Goal: Task Accomplishment & Management: Manage account settings

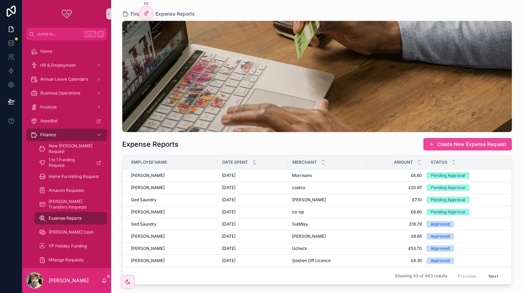
scroll to position [85, 0]
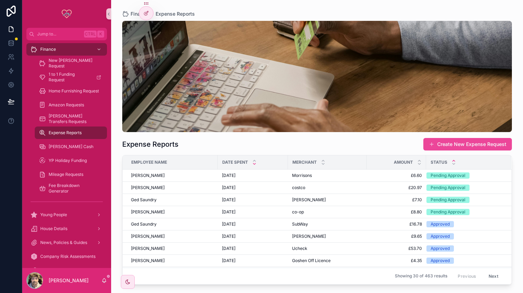
click at [454, 158] on icon "scrollable content" at bounding box center [453, 160] width 5 height 5
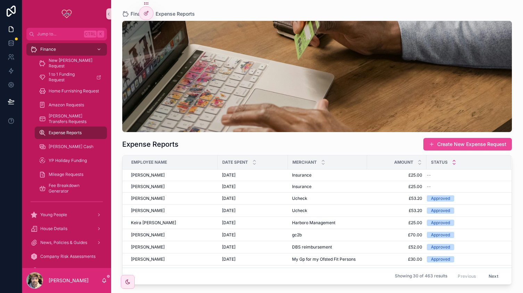
click at [454, 163] on icon "scrollable content" at bounding box center [454, 163] width 2 height 1
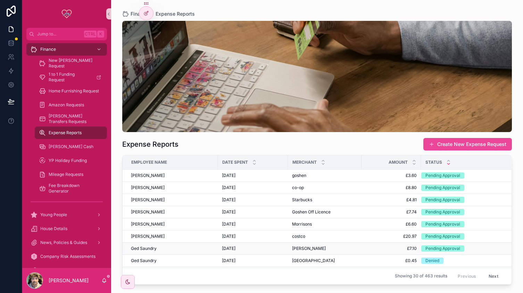
click at [275, 246] on div "[DATE] [DATE]" at bounding box center [253, 248] width 62 height 6
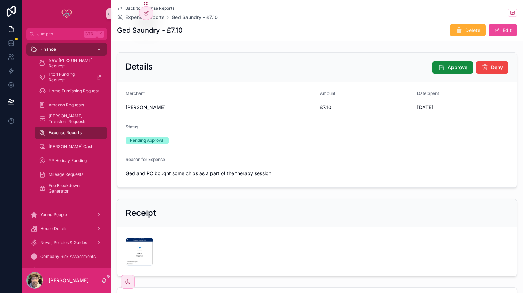
click at [445, 57] on div "Details Approve Deny" at bounding box center [316, 67] width 399 height 29
click at [441, 62] on button "Approve" at bounding box center [452, 67] width 41 height 12
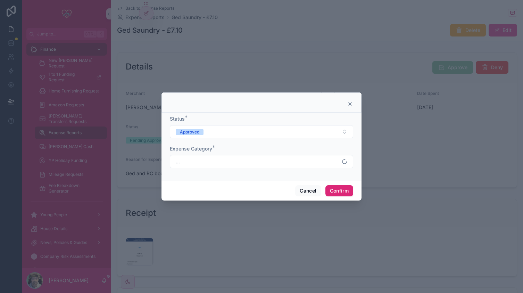
click at [339, 186] on button "Confirm" at bounding box center [339, 190] width 28 height 11
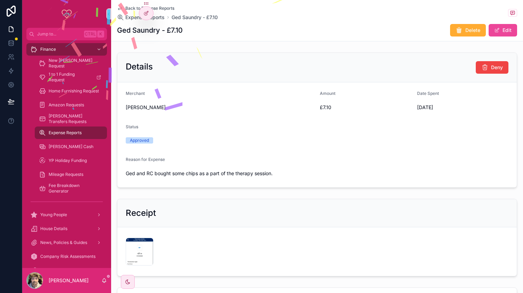
click at [124, 8] on div "Jump to... Ctrl K Home HR & Employment Annual Leave Calendars Business Operatio…" at bounding box center [261, 146] width 523 height 293
click at [128, 7] on span "Back to Expense Reports" at bounding box center [149, 9] width 49 height 6
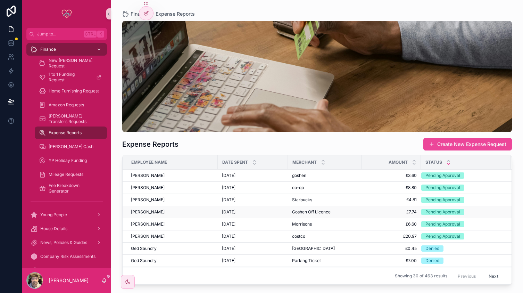
click at [171, 211] on div "[PERSON_NAME]" at bounding box center [172, 212] width 83 height 6
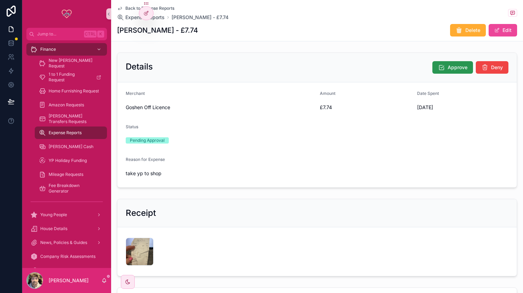
click at [440, 66] on icon "scrollable content" at bounding box center [441, 67] width 7 height 7
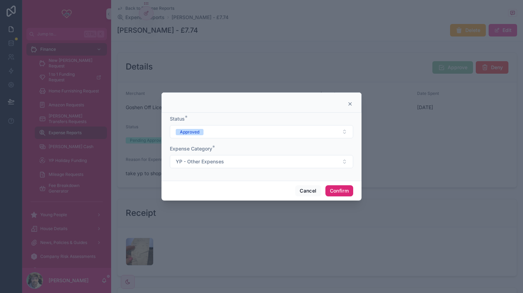
click at [337, 187] on button "Confirm" at bounding box center [339, 190] width 28 height 11
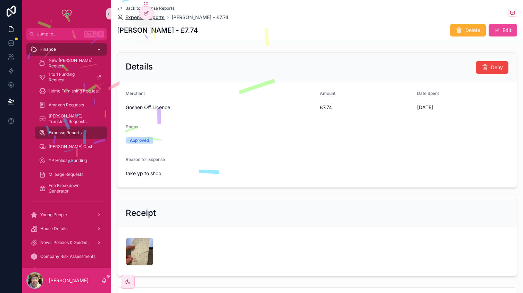
click at [129, 18] on span "Expense Reports" at bounding box center [144, 17] width 39 height 7
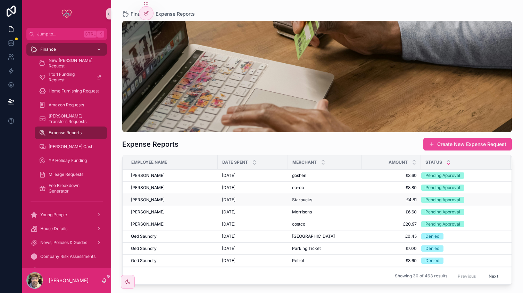
click at [202, 197] on div "[PERSON_NAME]" at bounding box center [172, 200] width 83 height 6
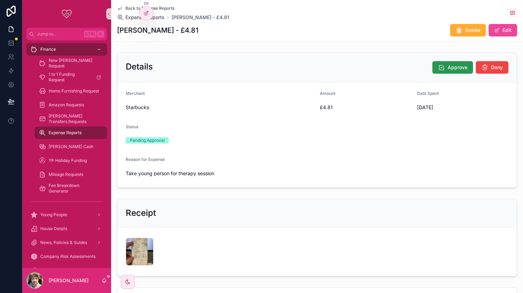
click at [441, 67] on button "Approve" at bounding box center [452, 67] width 41 height 12
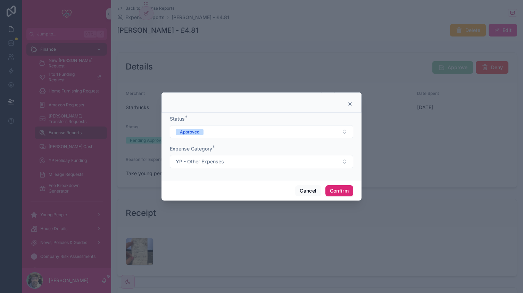
click at [341, 190] on button "Confirm" at bounding box center [339, 190] width 28 height 11
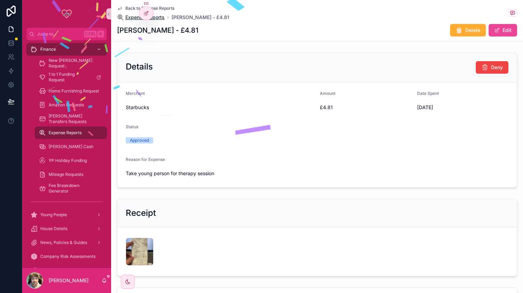
click at [128, 17] on span "Expense Reports" at bounding box center [144, 17] width 39 height 7
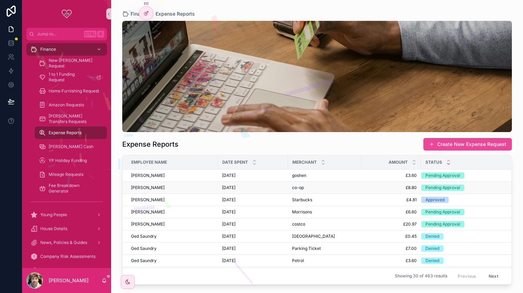
click at [176, 187] on div "[PERSON_NAME]" at bounding box center [172, 188] width 83 height 6
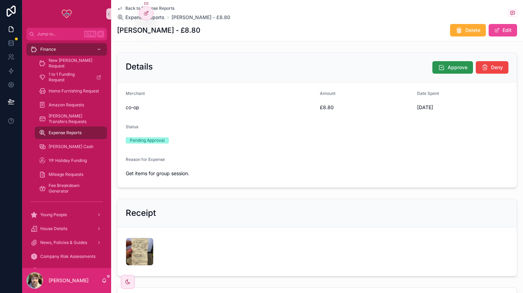
click at [448, 61] on button "Approve" at bounding box center [452, 67] width 41 height 12
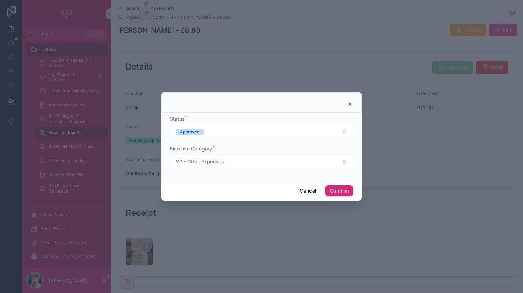
click at [335, 186] on button "Confirm" at bounding box center [339, 190] width 28 height 11
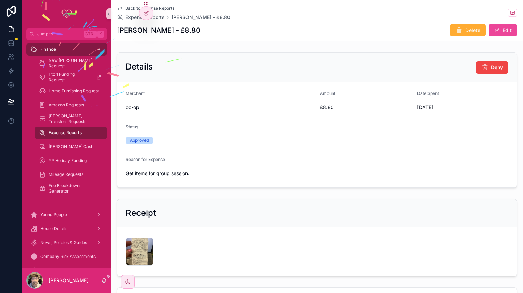
click at [126, 7] on span "Back to Expense Reports" at bounding box center [149, 9] width 49 height 6
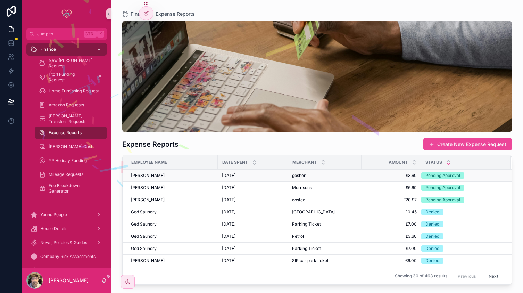
click at [189, 175] on div "[PERSON_NAME]" at bounding box center [172, 175] width 83 height 6
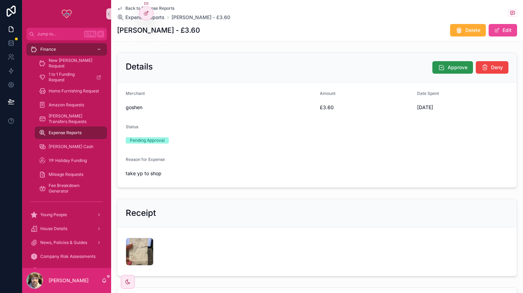
click at [440, 70] on icon "scrollable content" at bounding box center [441, 67] width 7 height 7
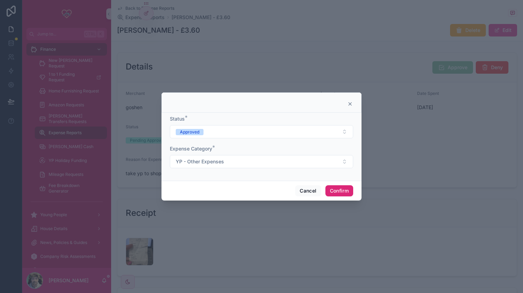
click at [343, 188] on button "Confirm" at bounding box center [339, 190] width 28 height 11
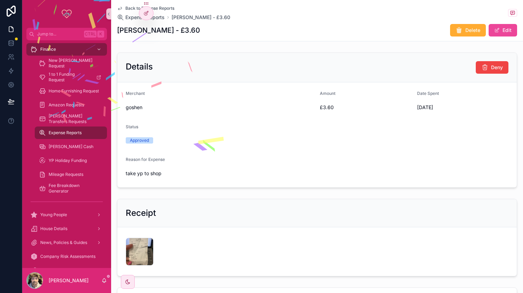
click at [128, 8] on span "Back to Expense Reports" at bounding box center [149, 9] width 49 height 6
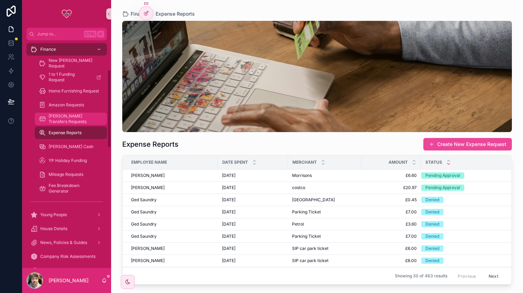
click at [64, 119] on span "[PERSON_NAME] Transfers Requests" at bounding box center [74, 118] width 51 height 11
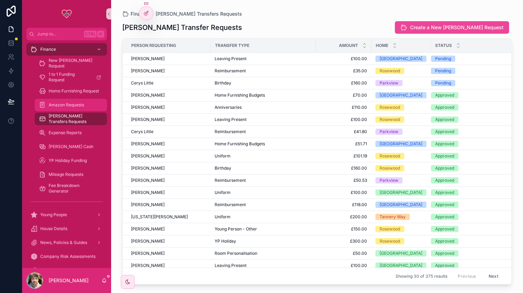
click at [60, 109] on div "Amazon Requests" at bounding box center [71, 104] width 64 height 11
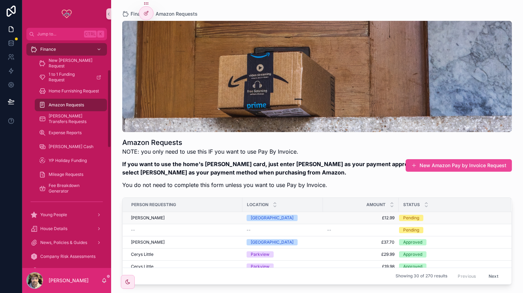
click at [217, 217] on div "[PERSON_NAME]" at bounding box center [184, 218] width 107 height 6
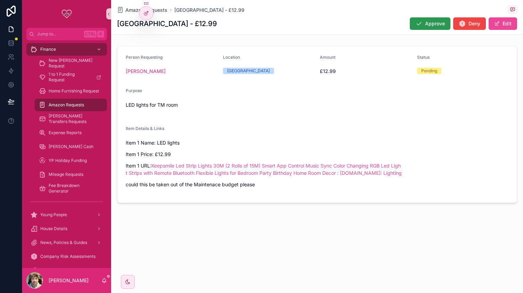
click at [419, 25] on icon "scrollable content" at bounding box center [418, 23] width 7 height 7
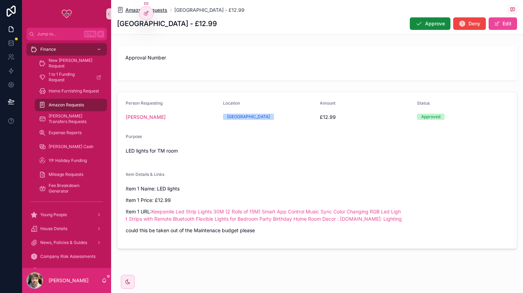
click at [129, 9] on span "Amazon Requests" at bounding box center [146, 10] width 42 height 7
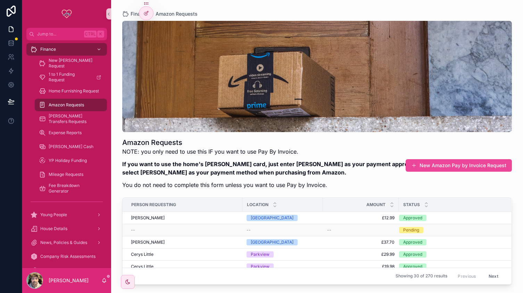
click at [212, 230] on div "--" at bounding box center [184, 230] width 107 height 6
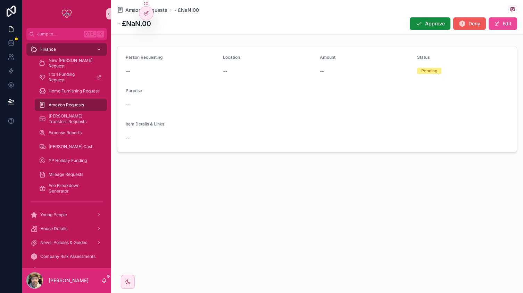
click at [475, 22] on span "Deny" at bounding box center [474, 23] width 12 height 7
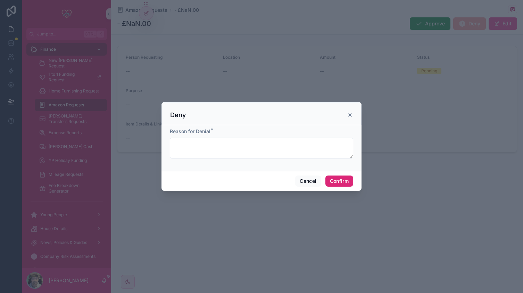
click at [345, 179] on button "Confirm" at bounding box center [339, 180] width 28 height 11
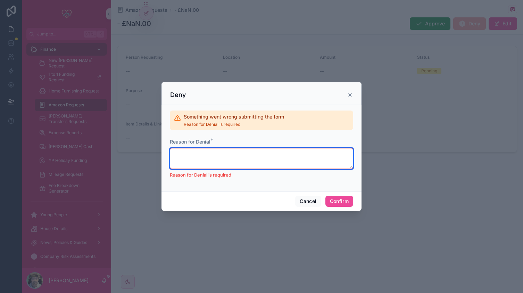
click at [251, 154] on textarea at bounding box center [261, 158] width 183 height 21
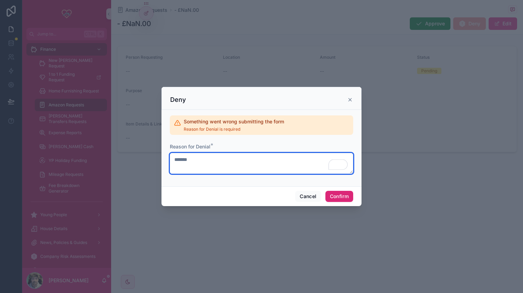
type textarea "*******"
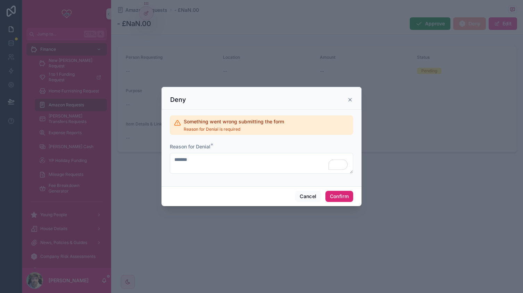
click at [341, 197] on button "Confirm" at bounding box center [339, 196] width 28 height 11
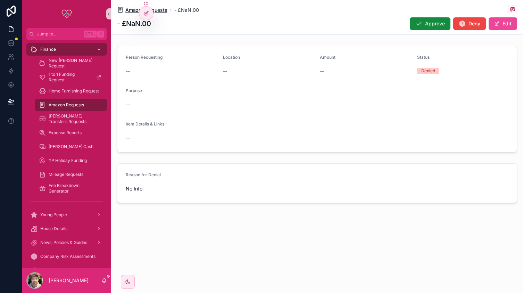
click at [130, 13] on span "Amazon Requests" at bounding box center [146, 10] width 42 height 7
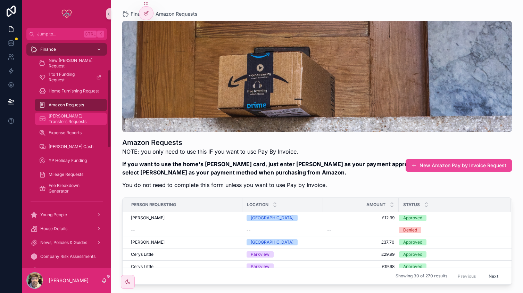
click at [66, 119] on span "[PERSON_NAME] Transfers Requests" at bounding box center [74, 118] width 51 height 11
